Goal: Task Accomplishment & Management: Use online tool/utility

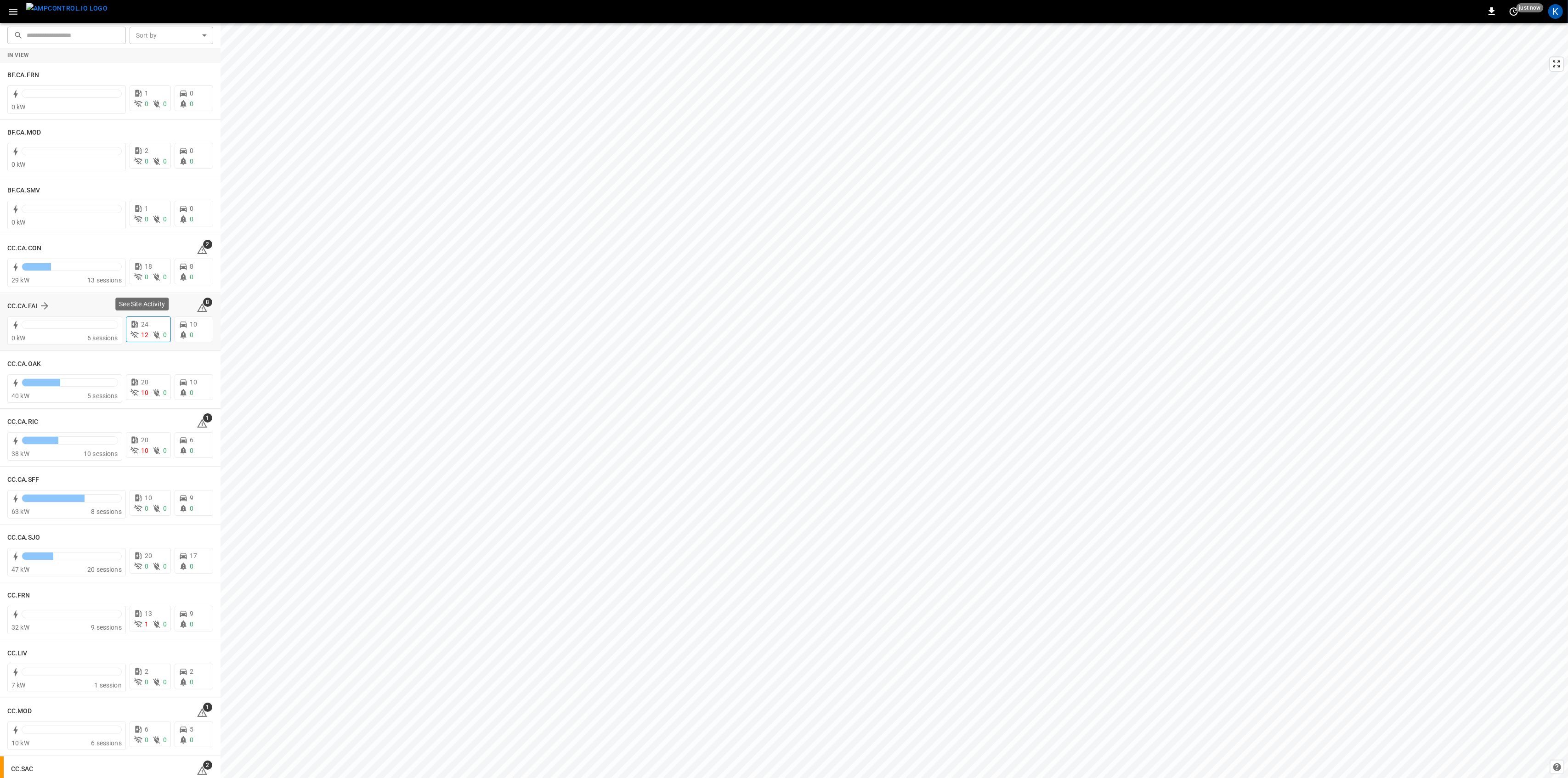
click at [141, 332] on span "12" at bounding box center [144, 334] width 7 height 7
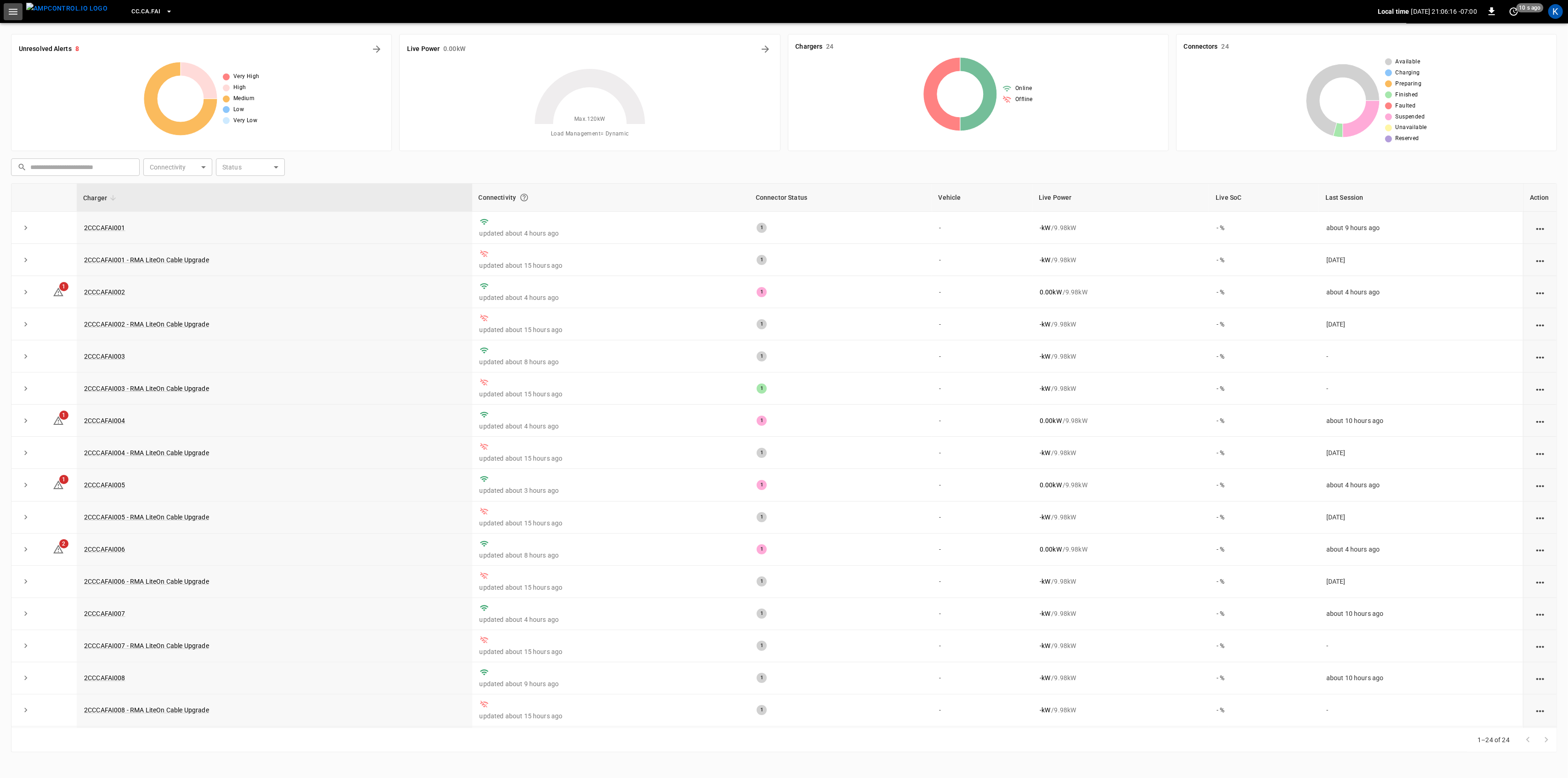
click at [13, 10] on icon "button" at bounding box center [13, 11] width 11 height 11
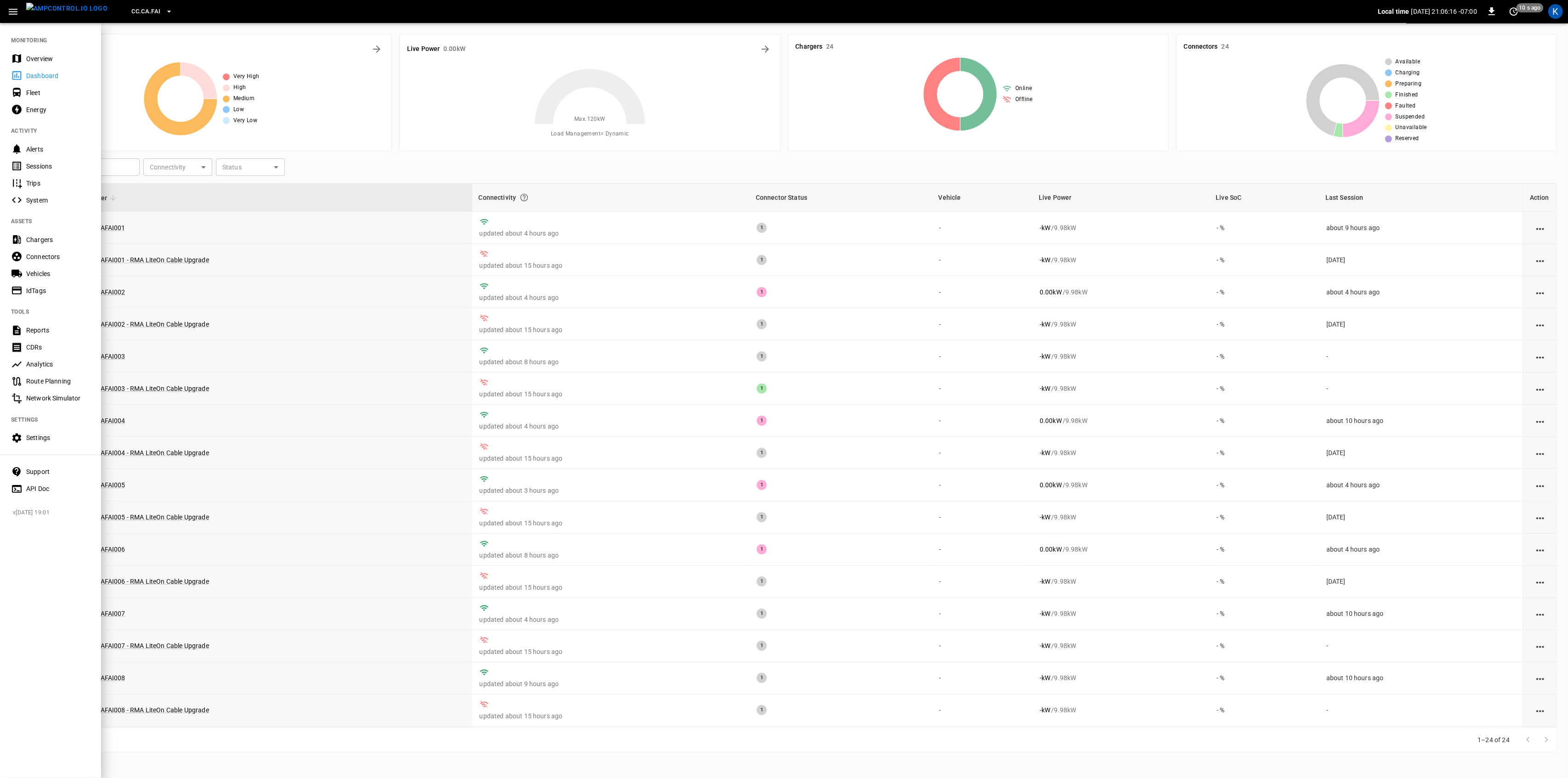
drag, startPoint x: 30, startPoint y: 58, endPoint x: 133, endPoint y: 2, distance: 117.2
click at [30, 58] on div "Overview" at bounding box center [58, 59] width 64 height 9
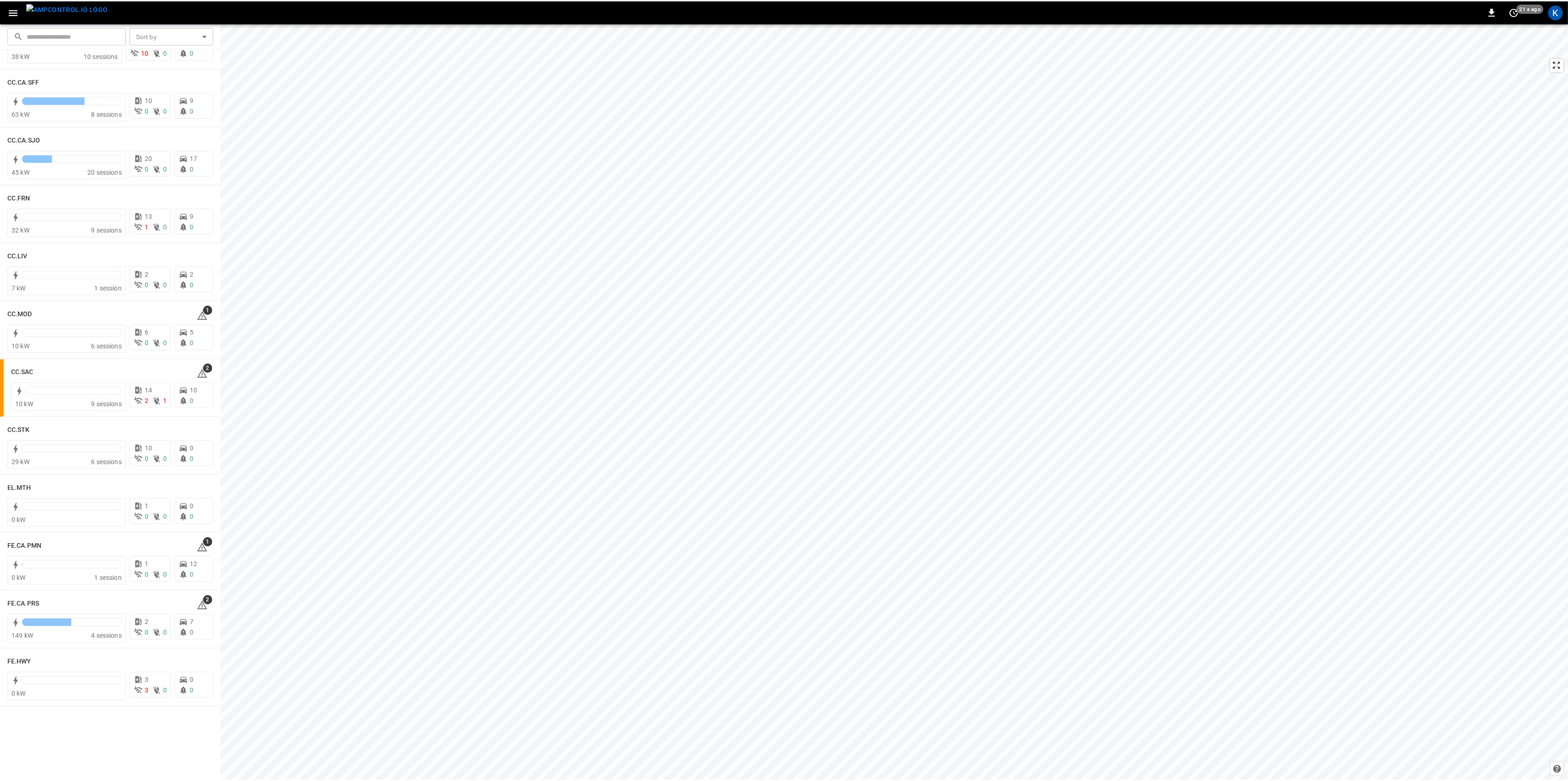
scroll to position [430, 0]
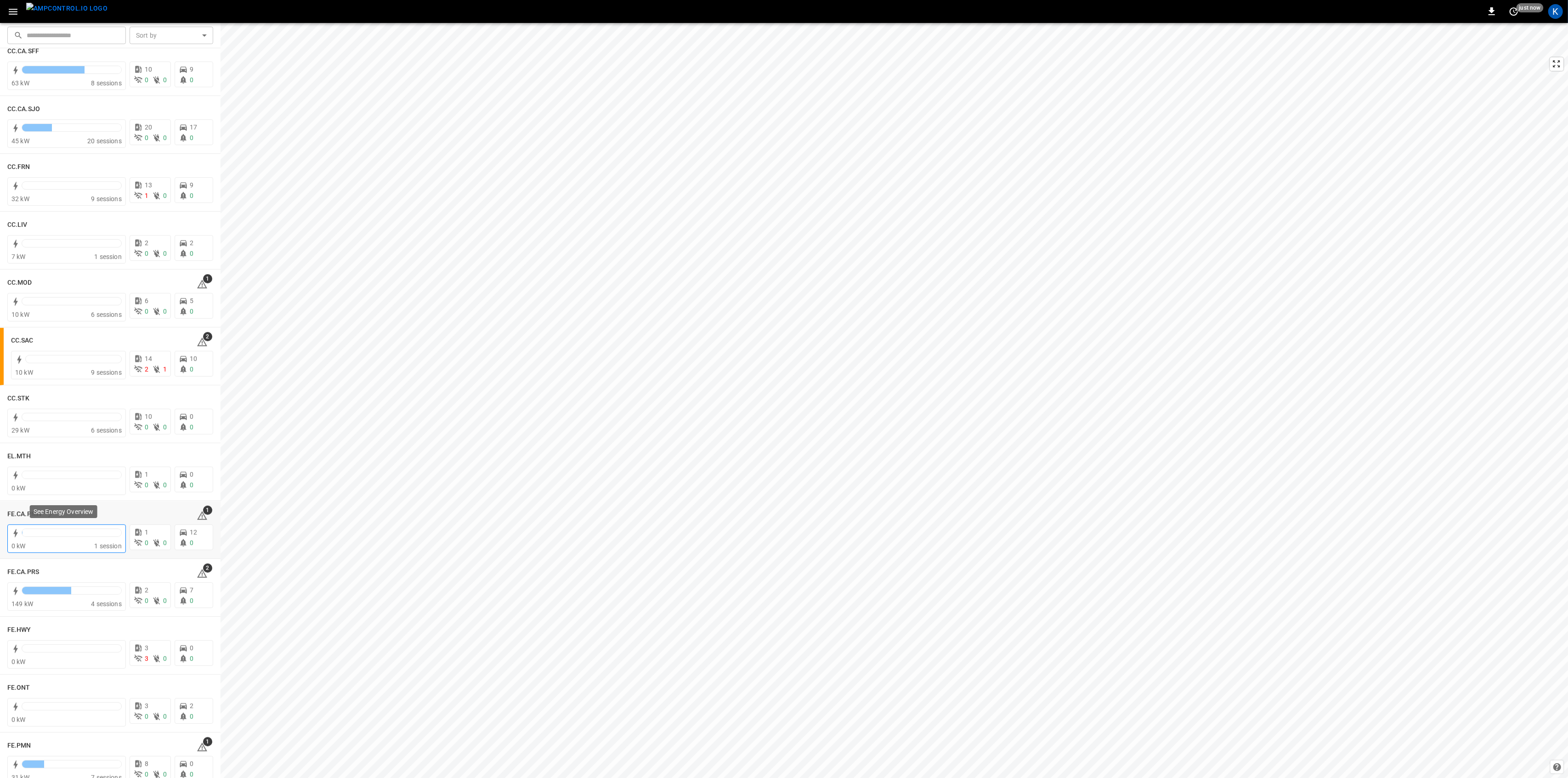
click at [65, 540] on div at bounding box center [72, 535] width 100 height 13
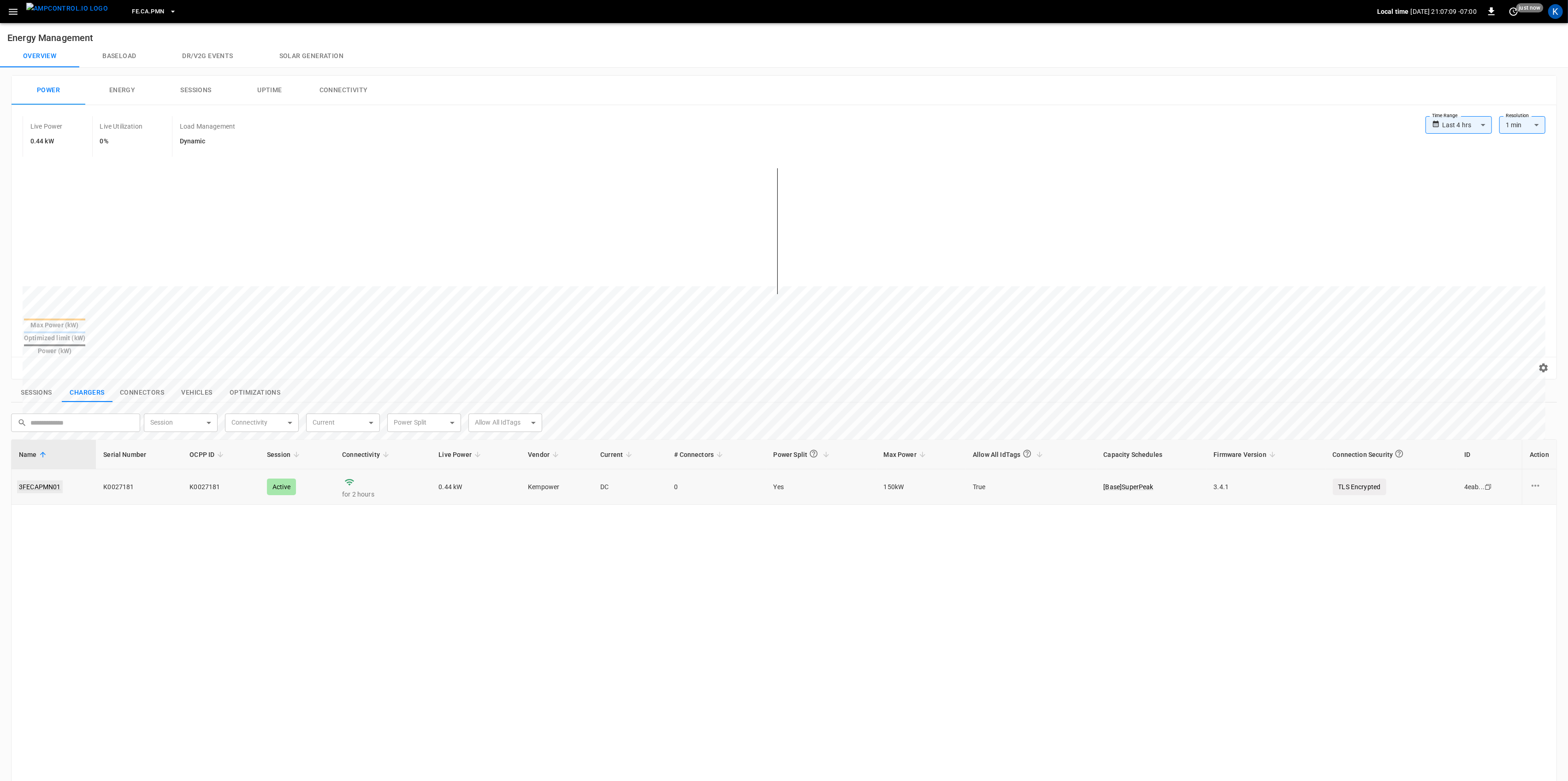
click at [40, 480] on link "3FECAPMN01" at bounding box center [40, 487] width 46 height 13
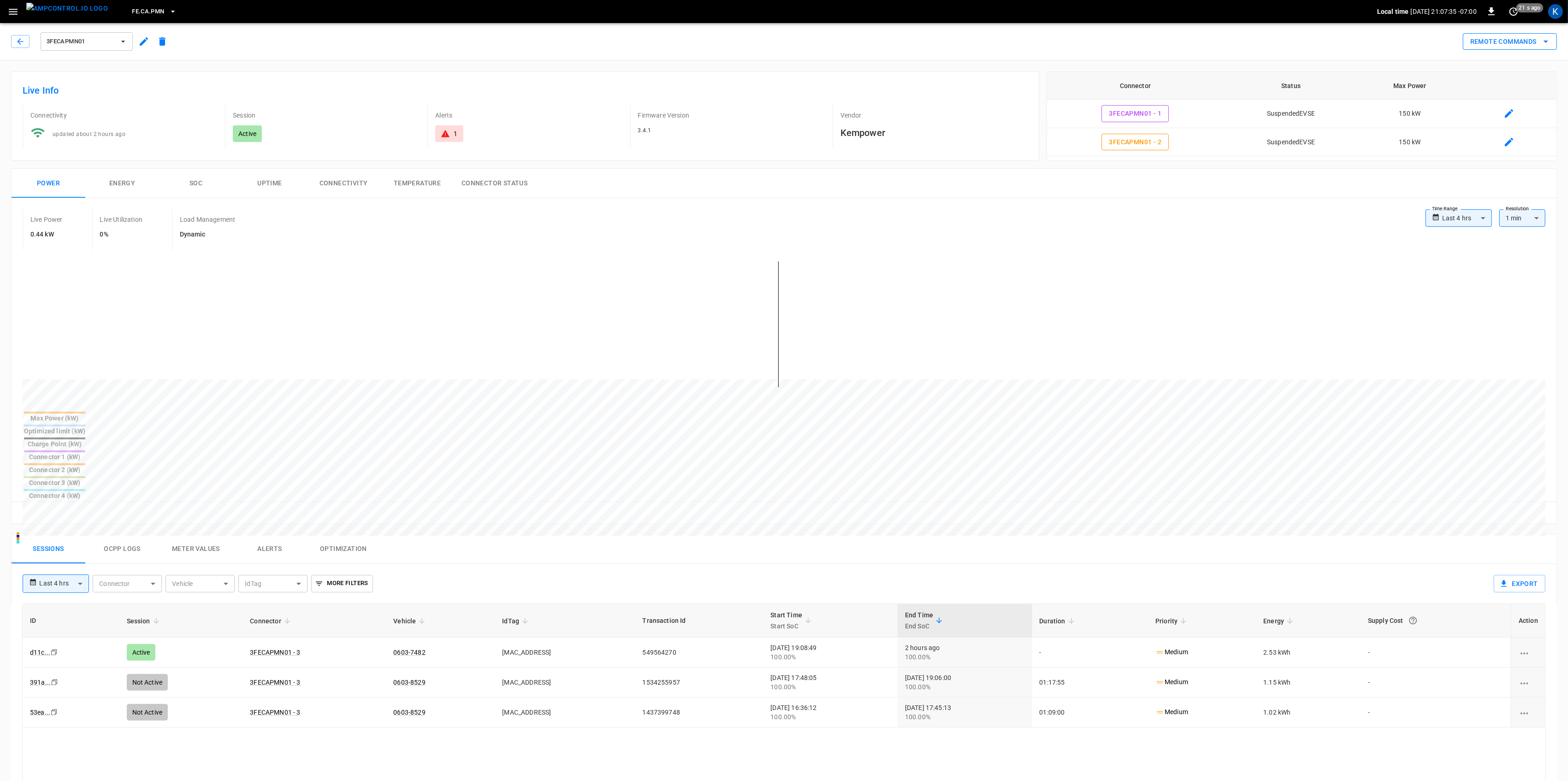
click at [1179, 44] on button "Remote Commands" at bounding box center [1510, 42] width 94 height 17
click at [1179, 107] on li "Remote Start" at bounding box center [1501, 107] width 79 height 15
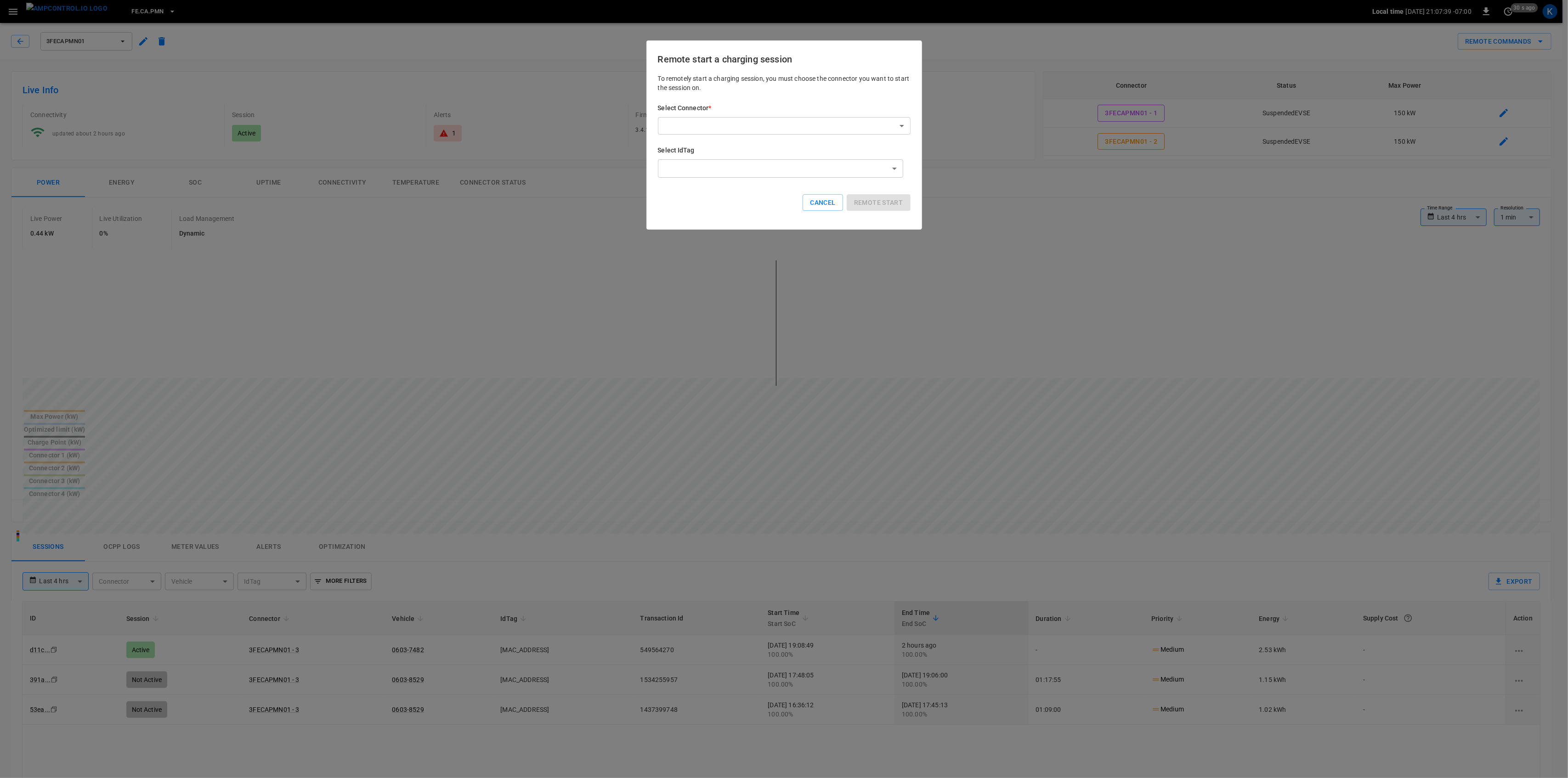
click at [747, 127] on body "**********" at bounding box center [784, 590] width 1568 height 1181
drag, startPoint x: 765, startPoint y: 147, endPoint x: 802, endPoint y: 147, distance: 37.0
click at [765, 147] on li "3FECAPMN01 - 1 (SuspendedEVSE)" at bounding box center [784, 145] width 252 height 15
type input "**********"
click at [873, 207] on button "Remote start" at bounding box center [879, 203] width 64 height 17
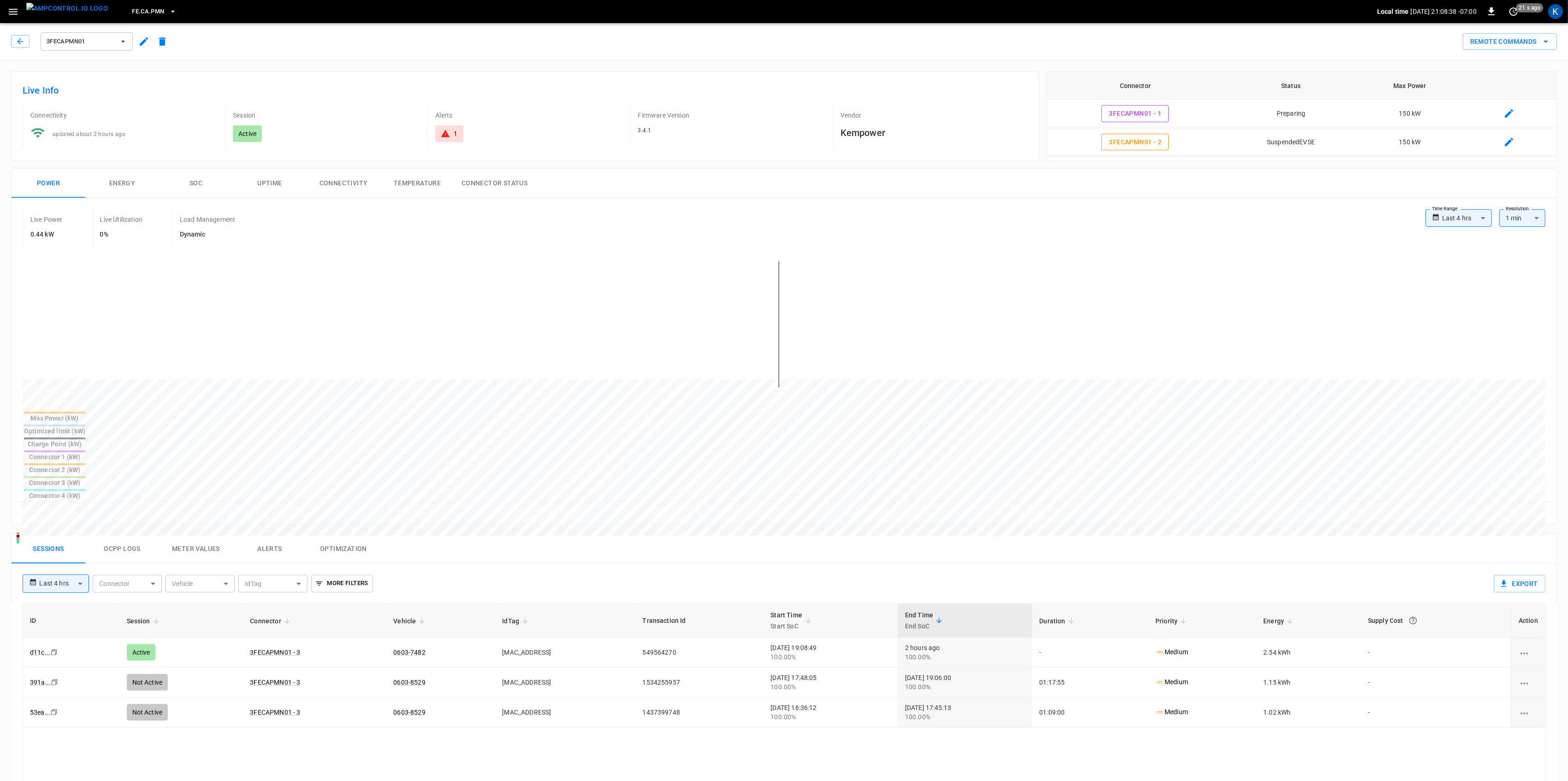
click at [109, 535] on button "Ocpp logs" at bounding box center [122, 549] width 74 height 30
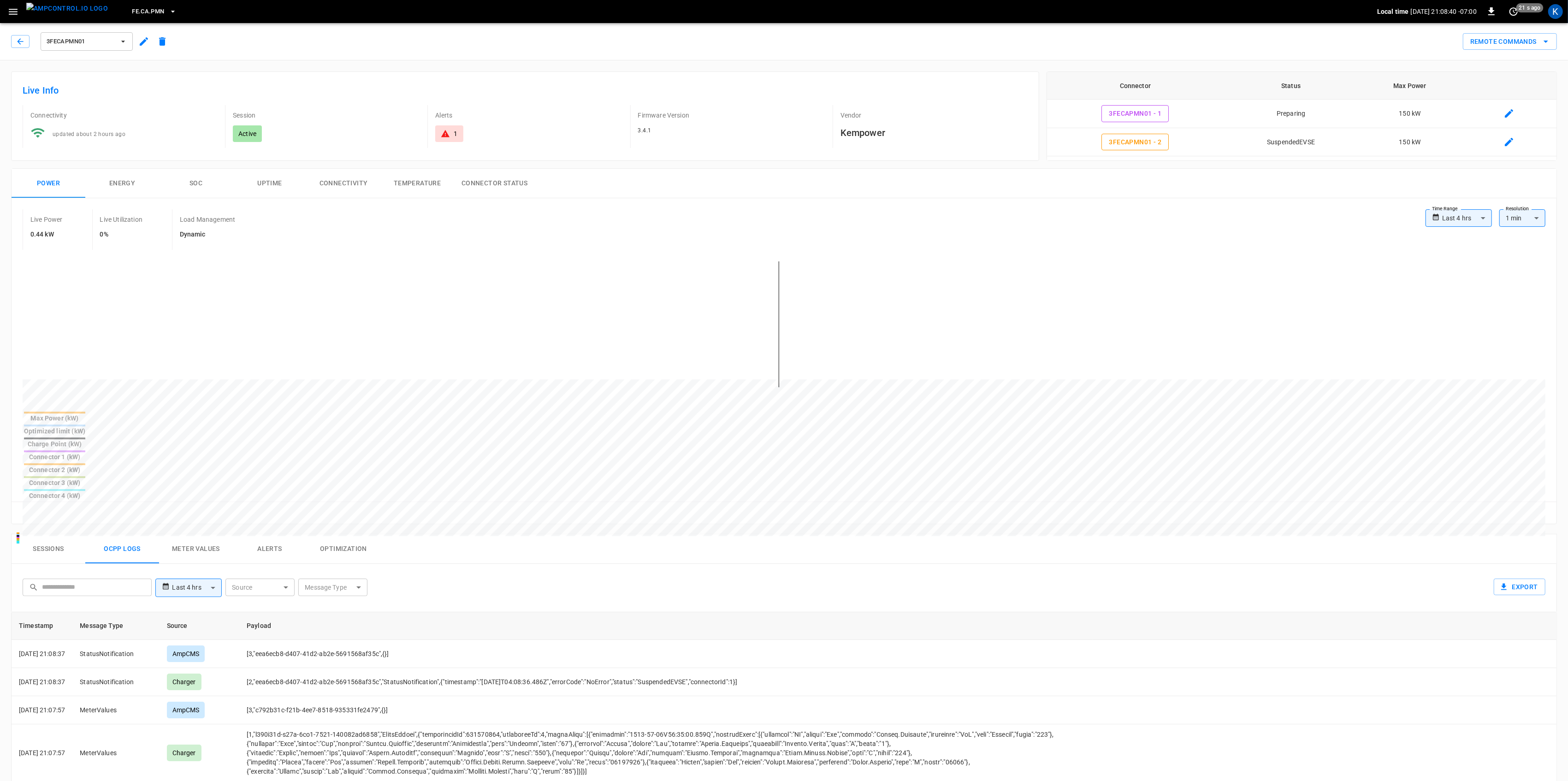
click at [63, 535] on button "Sessions" at bounding box center [48, 549] width 74 height 30
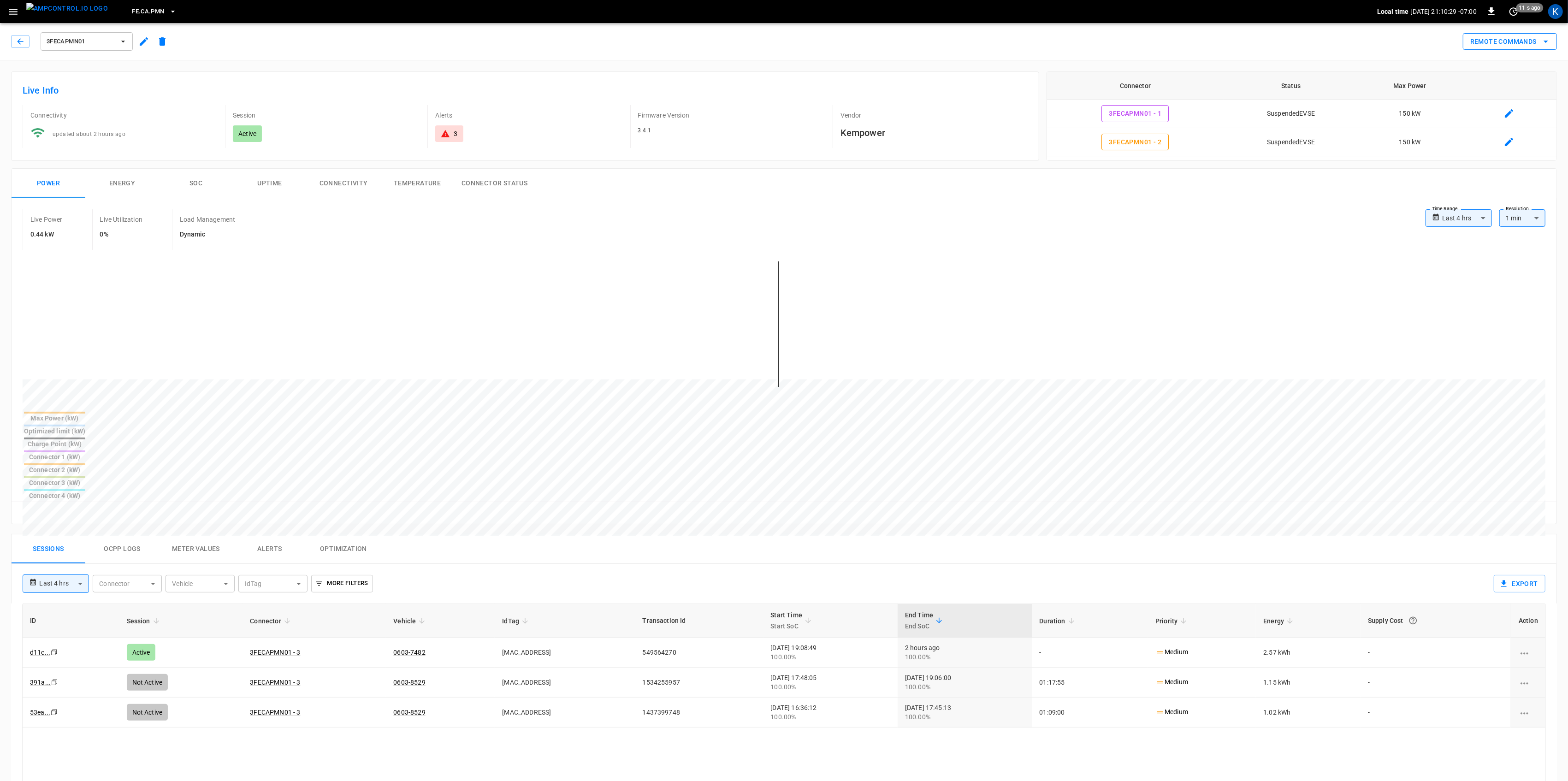
click at [1179, 46] on button "Remote Commands" at bounding box center [1510, 42] width 94 height 17
click at [1179, 108] on li "Remote Start" at bounding box center [1501, 107] width 79 height 15
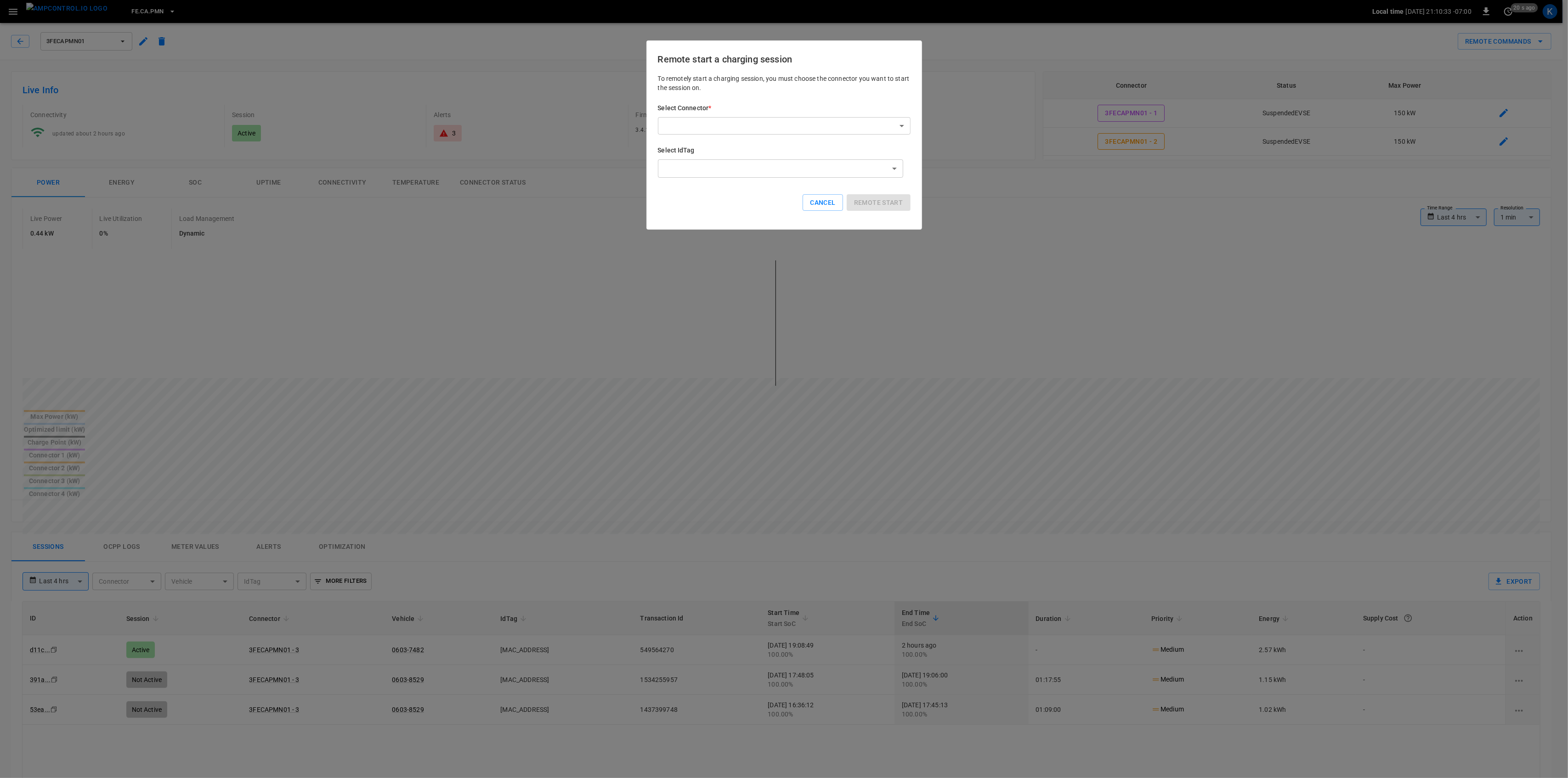
click at [759, 133] on body "**********" at bounding box center [784, 590] width 1568 height 1181
click at [736, 145] on li "3FECAPMN01 - 1 (SuspendedEVSE)" at bounding box center [784, 145] width 252 height 15
type input "**********"
click at [886, 206] on button "Remote start" at bounding box center [879, 203] width 64 height 17
